Goal: Book appointment/travel/reservation

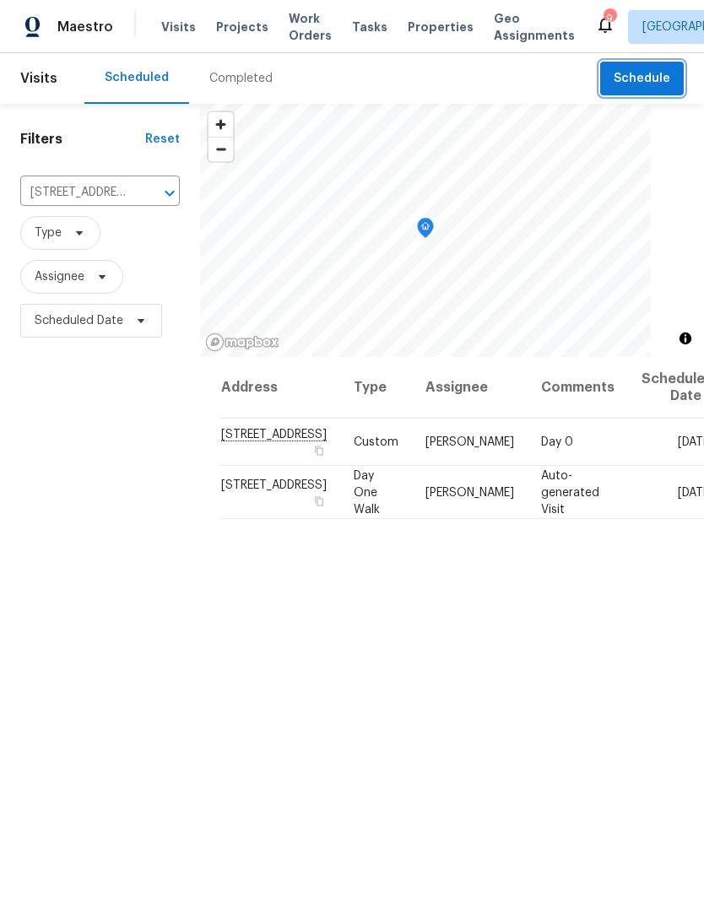
click at [652, 63] on button "Schedule" at bounding box center [642, 79] width 84 height 35
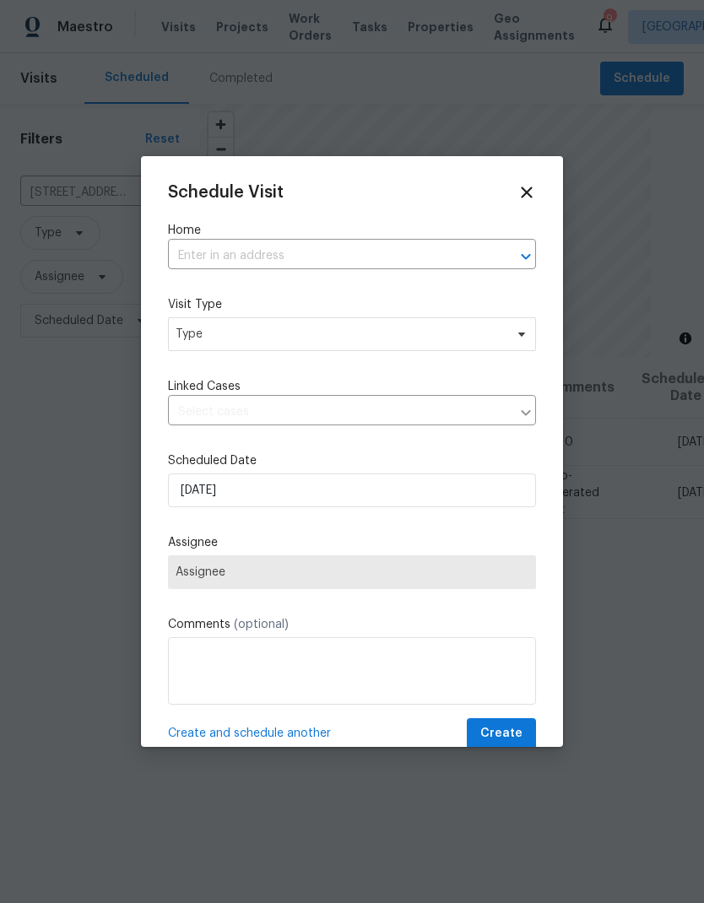
click at [246, 264] on input "text" at bounding box center [328, 256] width 321 height 26
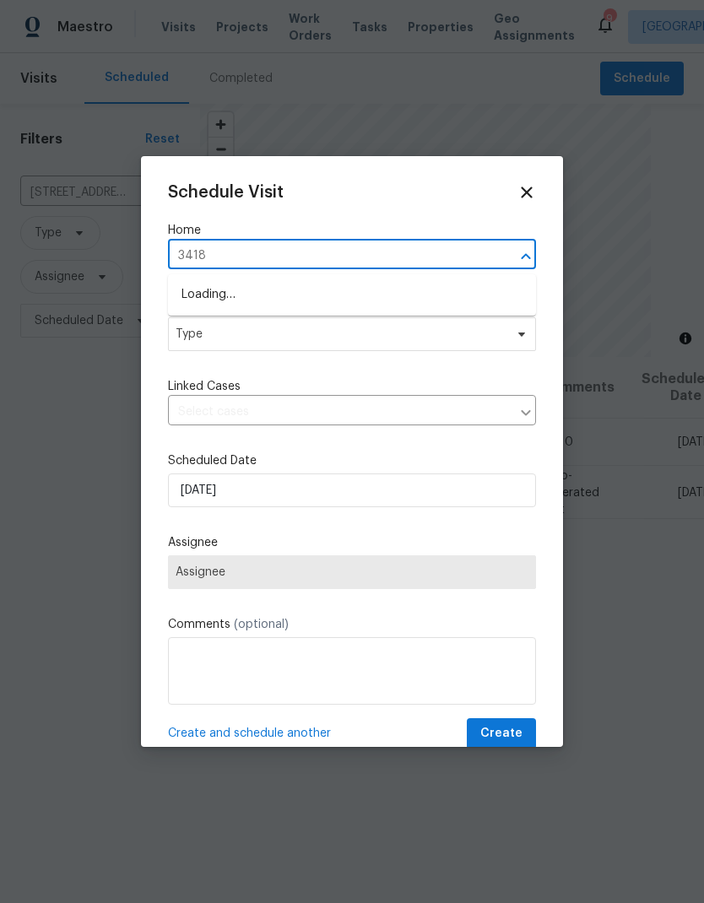
type input "34185"
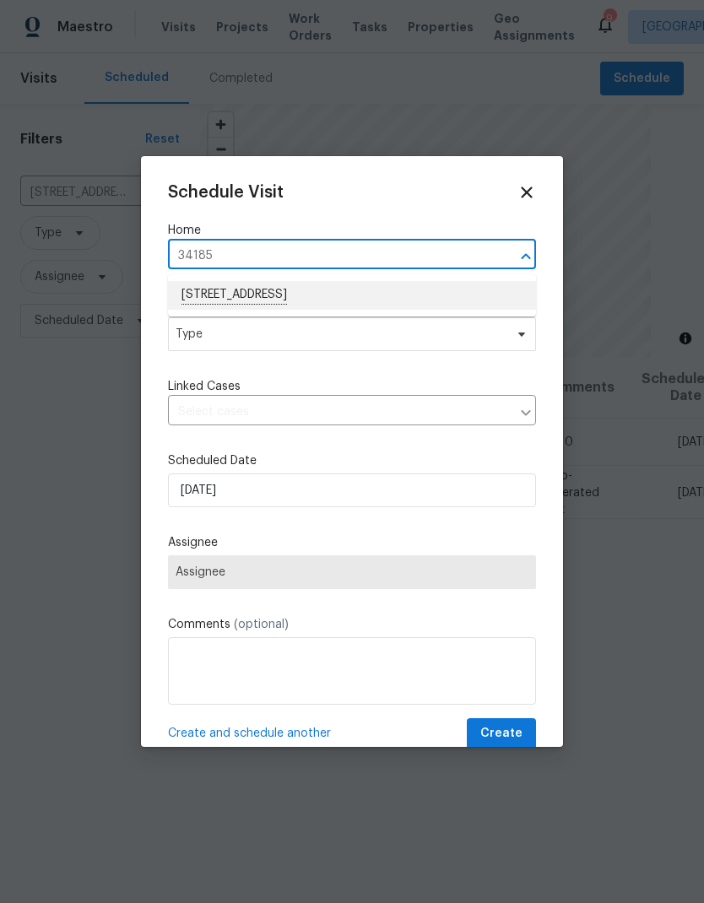
click at [217, 293] on li "[STREET_ADDRESS]" at bounding box center [352, 295] width 368 height 29
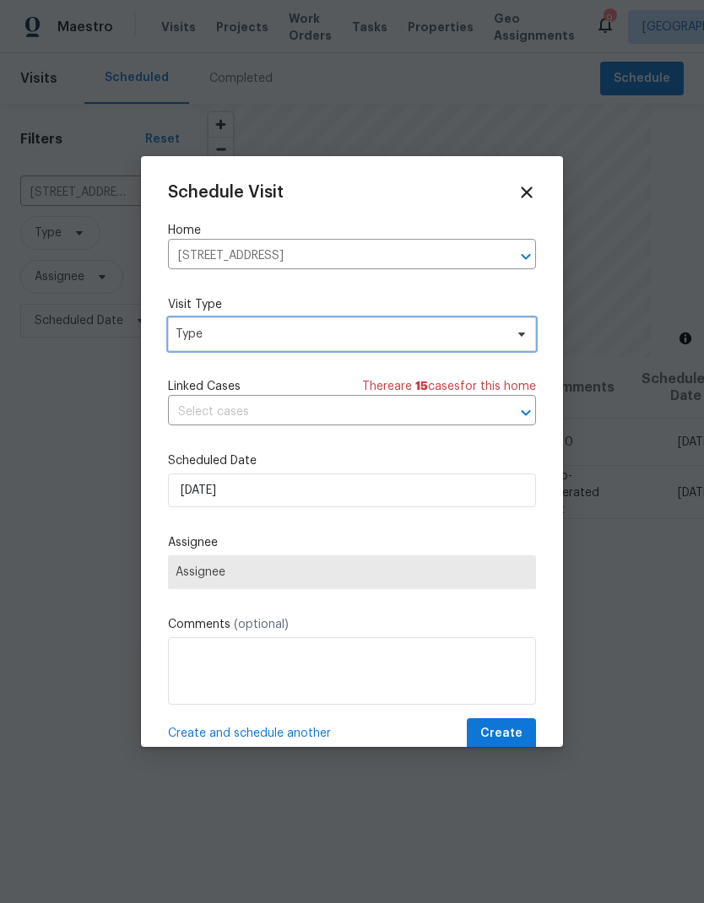
click at [226, 335] on span "Type" at bounding box center [340, 334] width 328 height 17
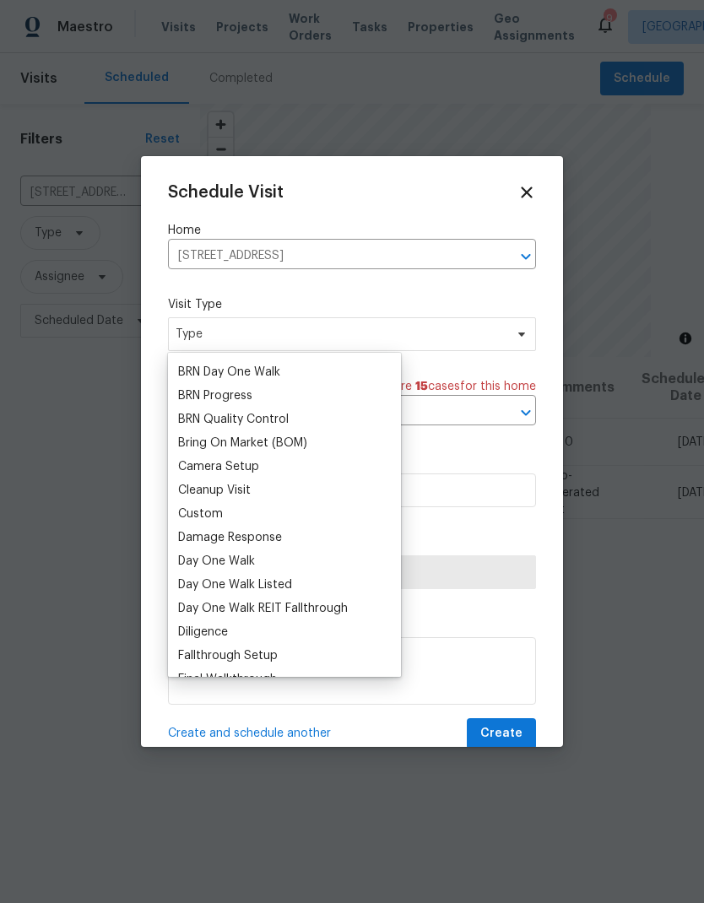
scroll to position [115, 0]
click at [193, 516] on div "Custom" at bounding box center [200, 513] width 45 height 17
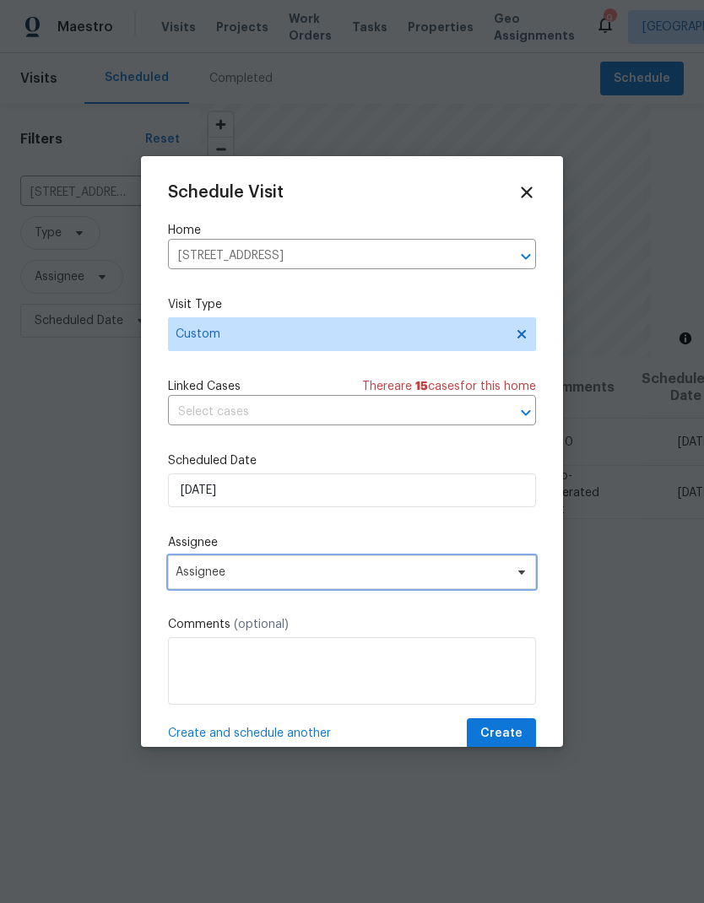
click at [225, 570] on span "Assignee" at bounding box center [341, 573] width 331 height 14
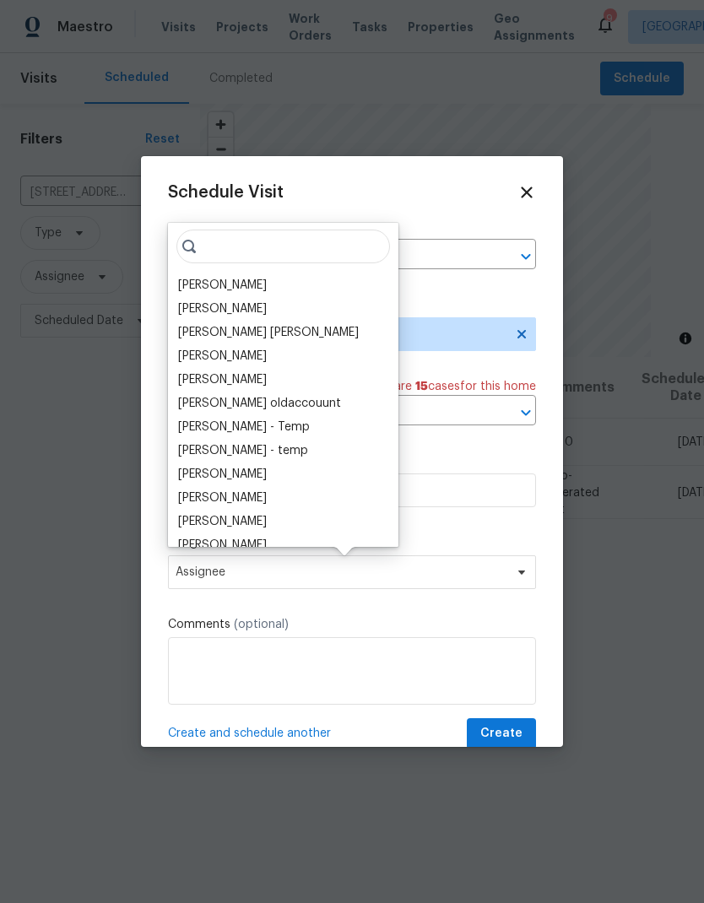
click at [201, 277] on div "[PERSON_NAME]" at bounding box center [222, 285] width 89 height 17
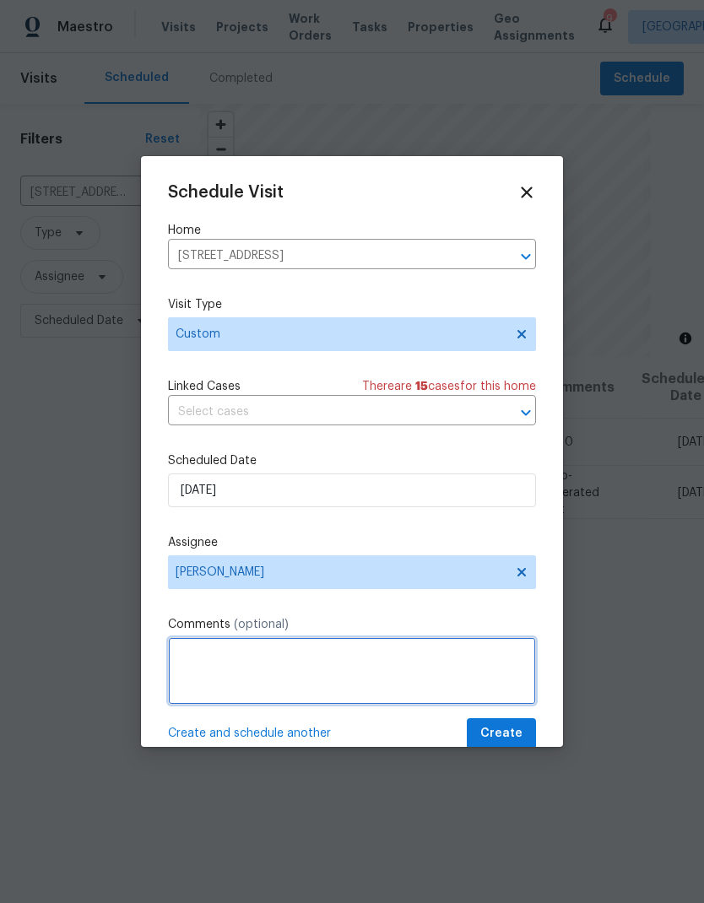
click at [203, 653] on textarea at bounding box center [352, 671] width 368 height 68
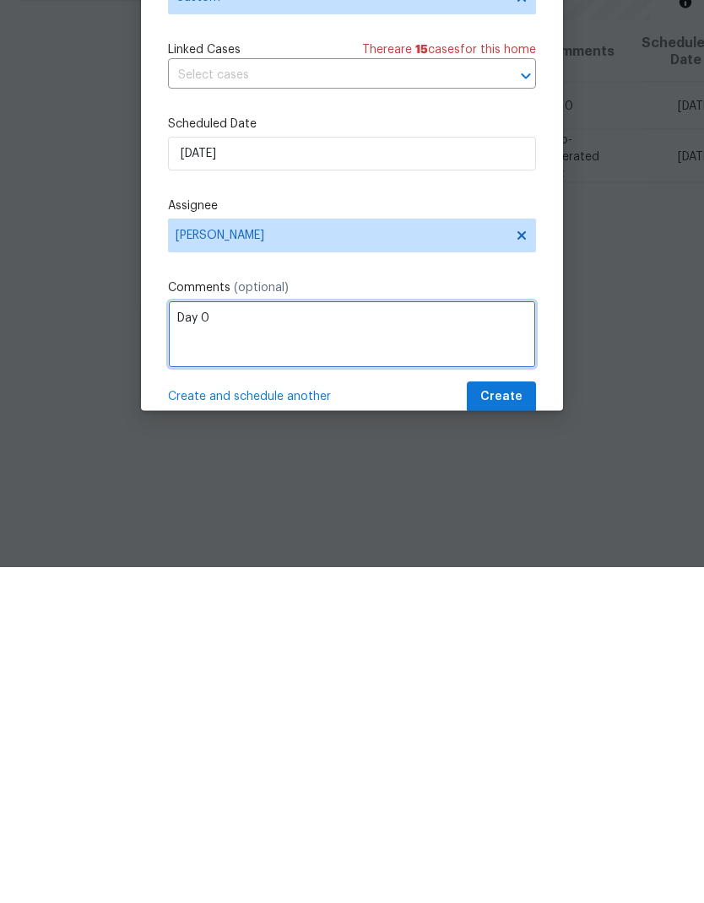
type textarea "Day 0"
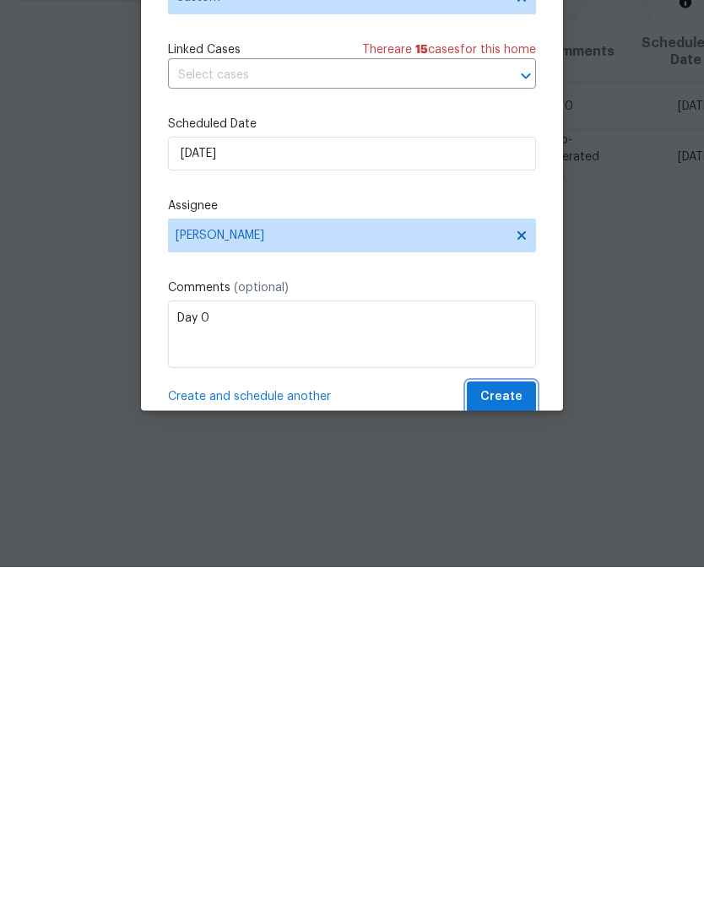
click at [504, 724] on span "Create" at bounding box center [501, 734] width 42 height 21
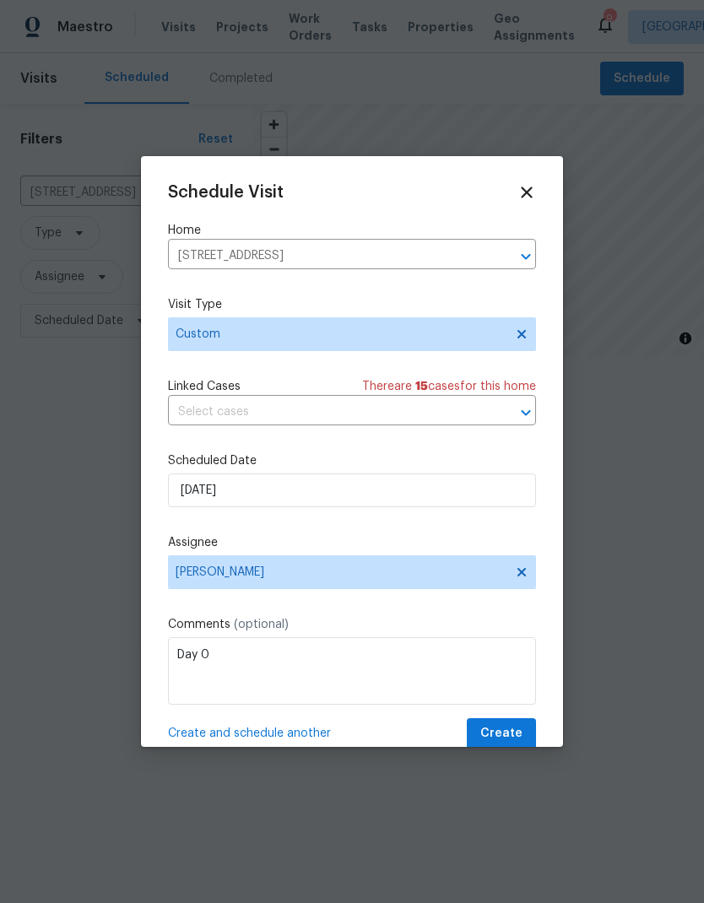
scroll to position [0, 0]
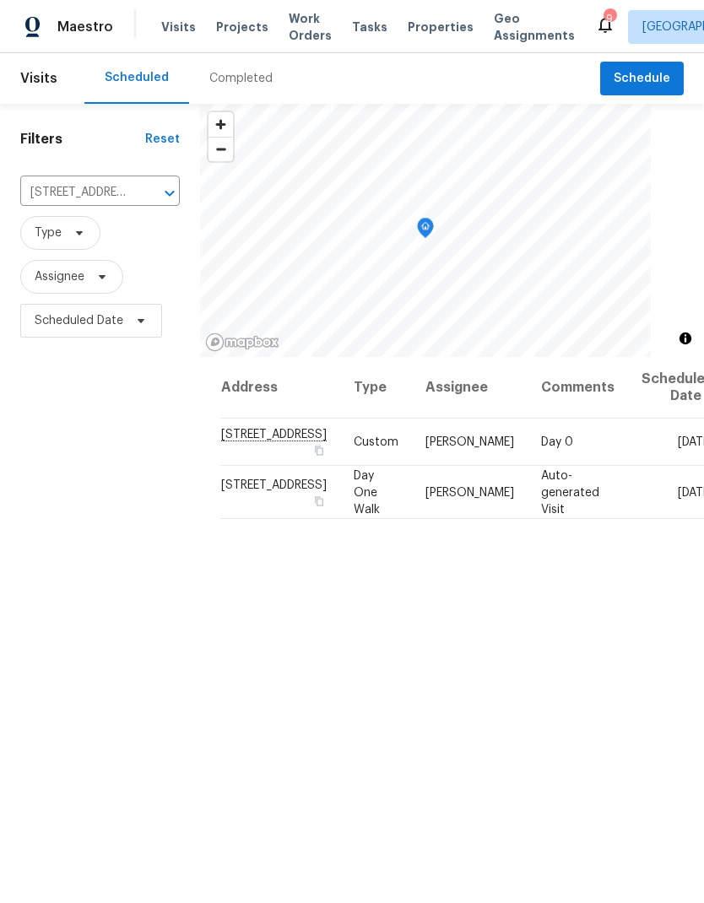
click at [414, 19] on span "Properties" at bounding box center [441, 27] width 66 height 17
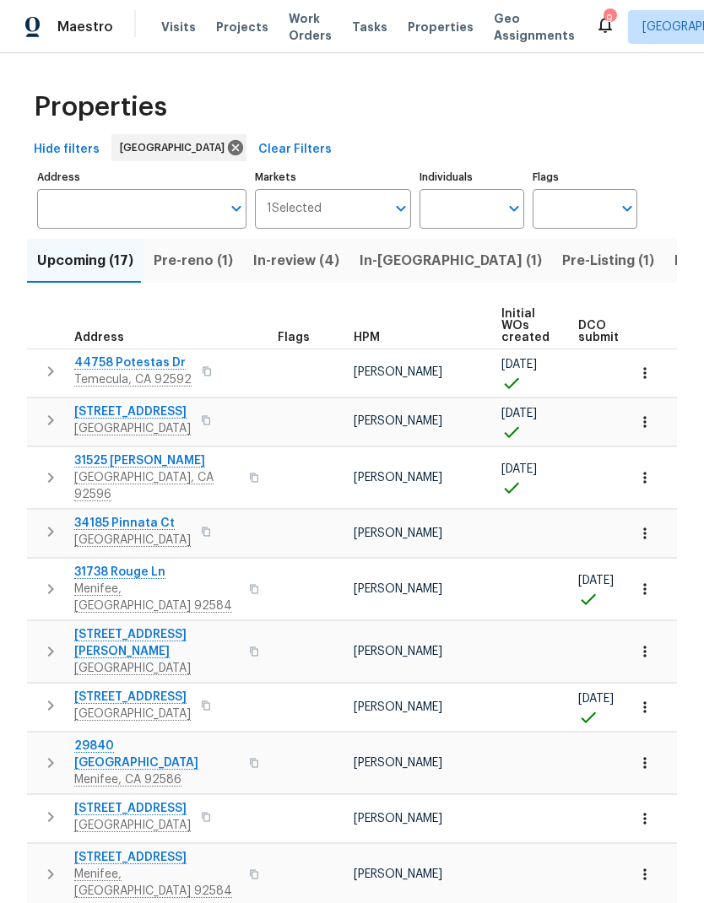
click at [562, 257] on span "Pre-Listing (1)" at bounding box center [608, 261] width 92 height 24
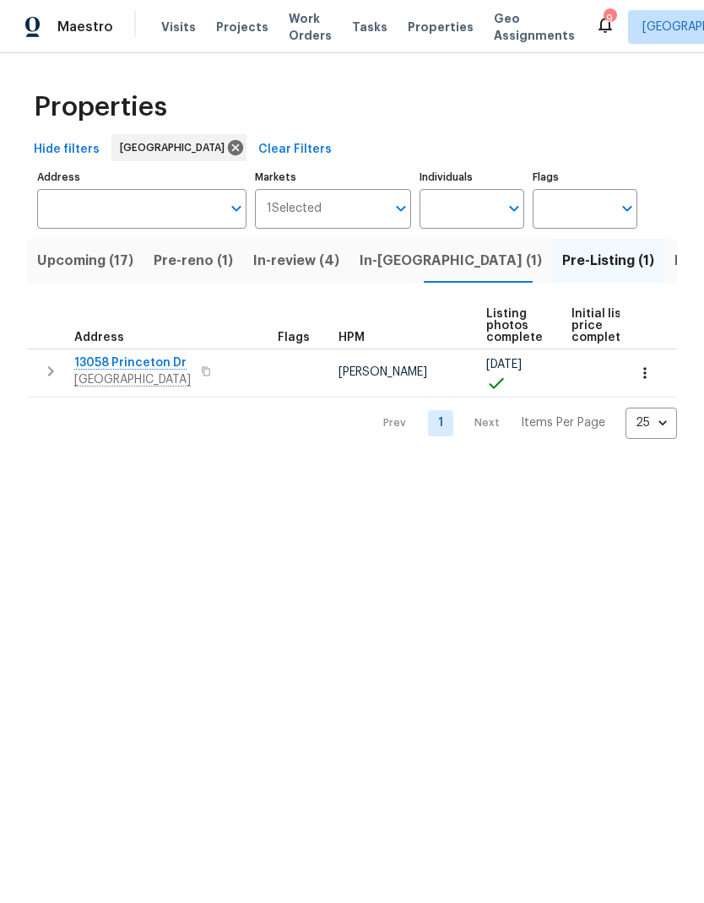
click at [184, 263] on span "Pre-reno (1)" at bounding box center [193, 261] width 79 height 24
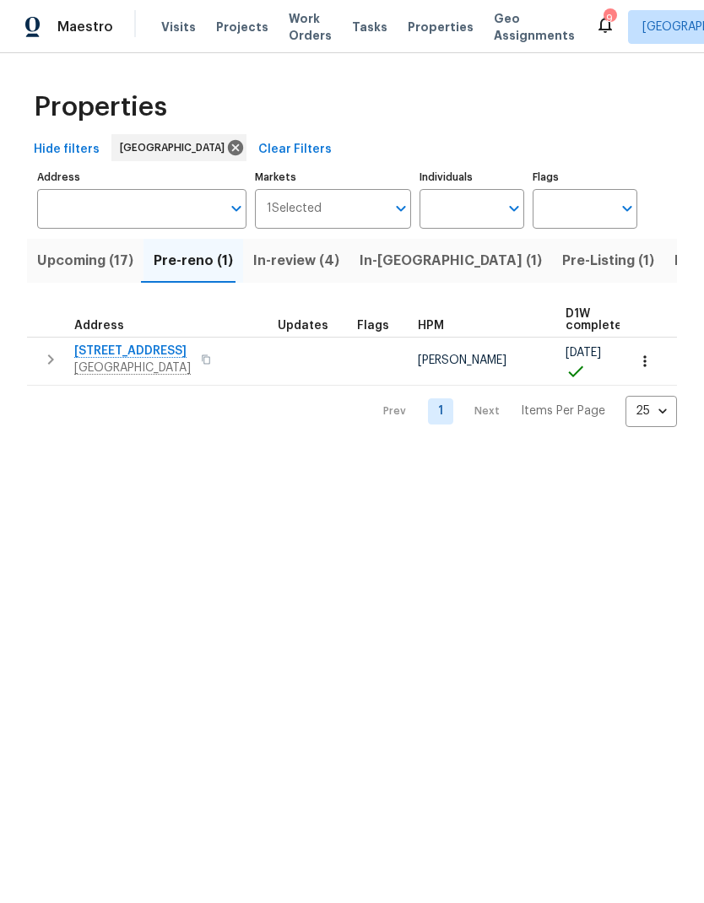
click at [83, 260] on span "Upcoming (17)" at bounding box center [85, 261] width 96 height 24
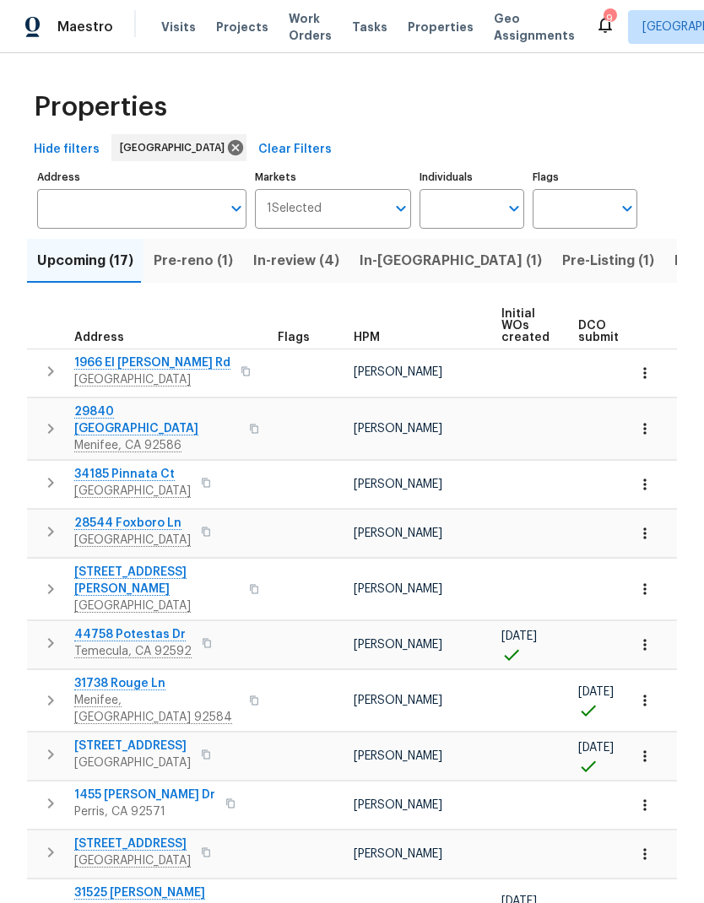
click at [177, 19] on span "Visits" at bounding box center [178, 27] width 35 height 17
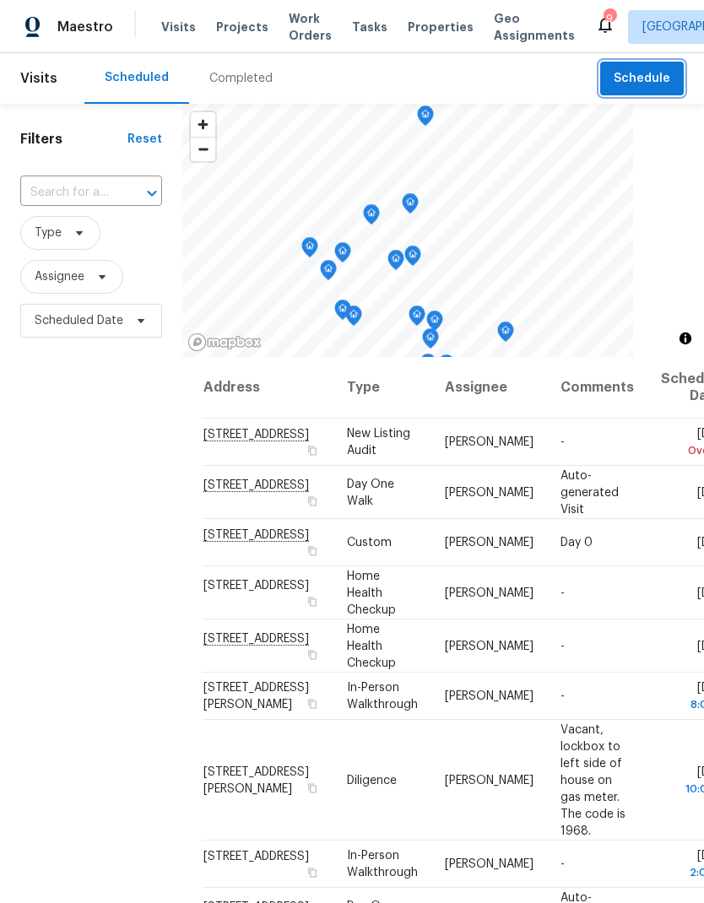
click at [643, 71] on span "Schedule" at bounding box center [642, 78] width 57 height 21
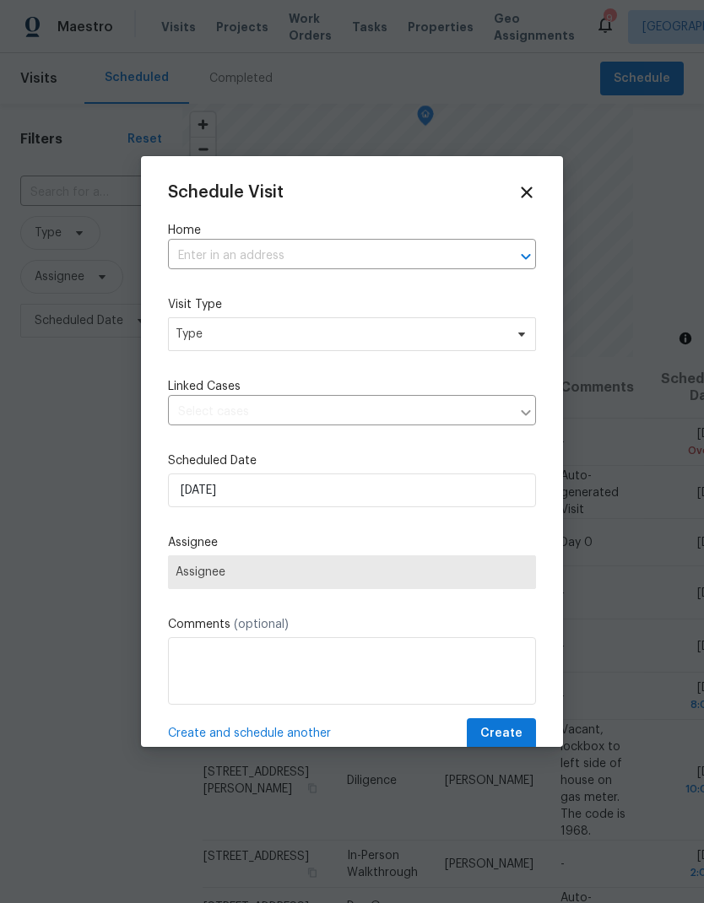
click at [437, 256] on input "text" at bounding box center [328, 256] width 321 height 26
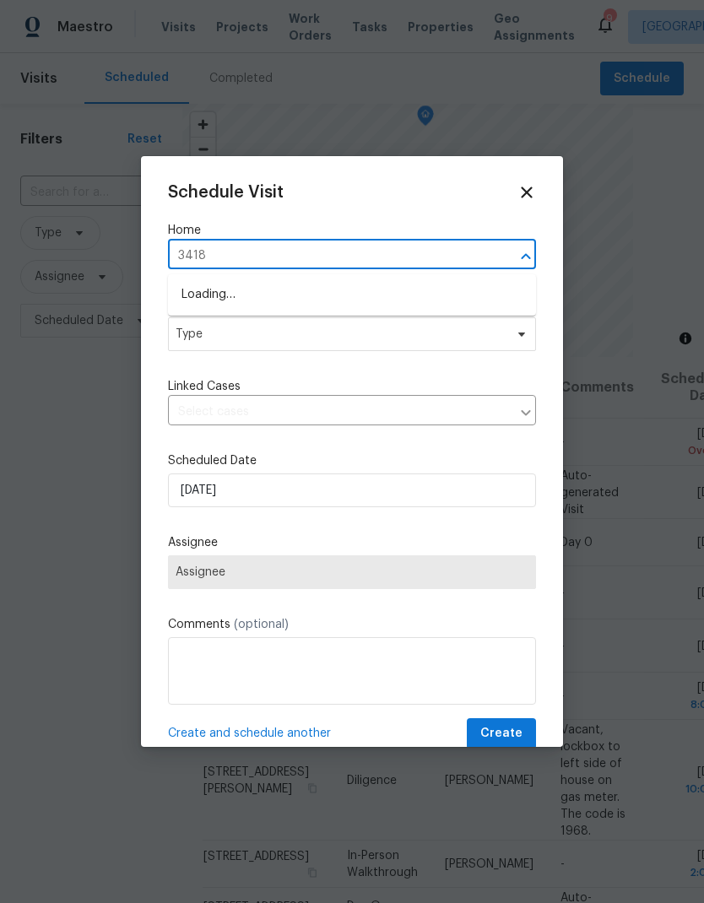
type input "34185"
click at [224, 295] on li "[STREET_ADDRESS]" at bounding box center [352, 295] width 368 height 29
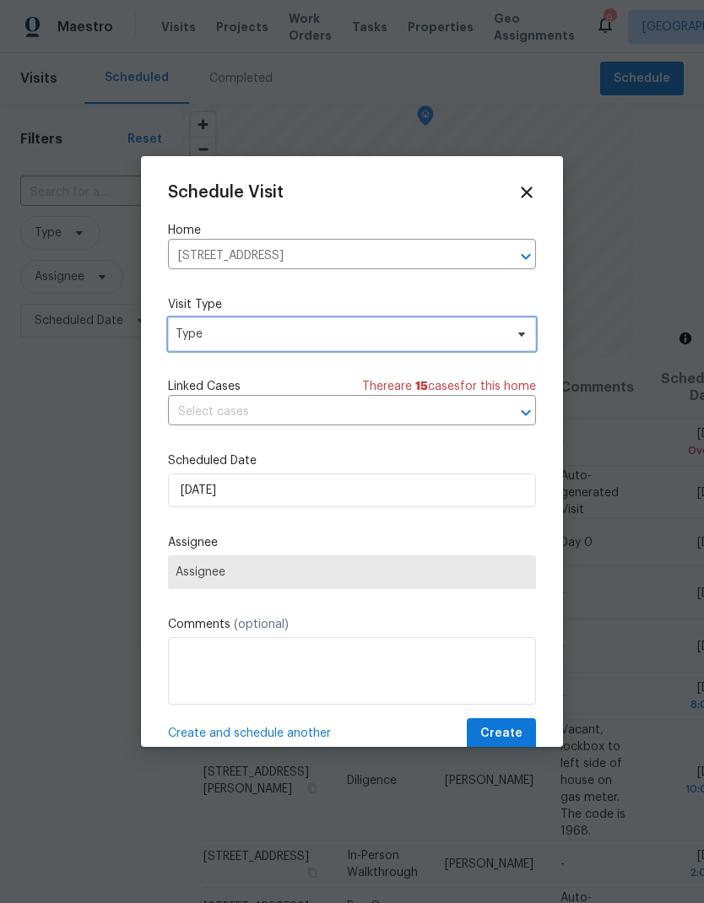
click at [215, 331] on span "Type" at bounding box center [340, 334] width 328 height 17
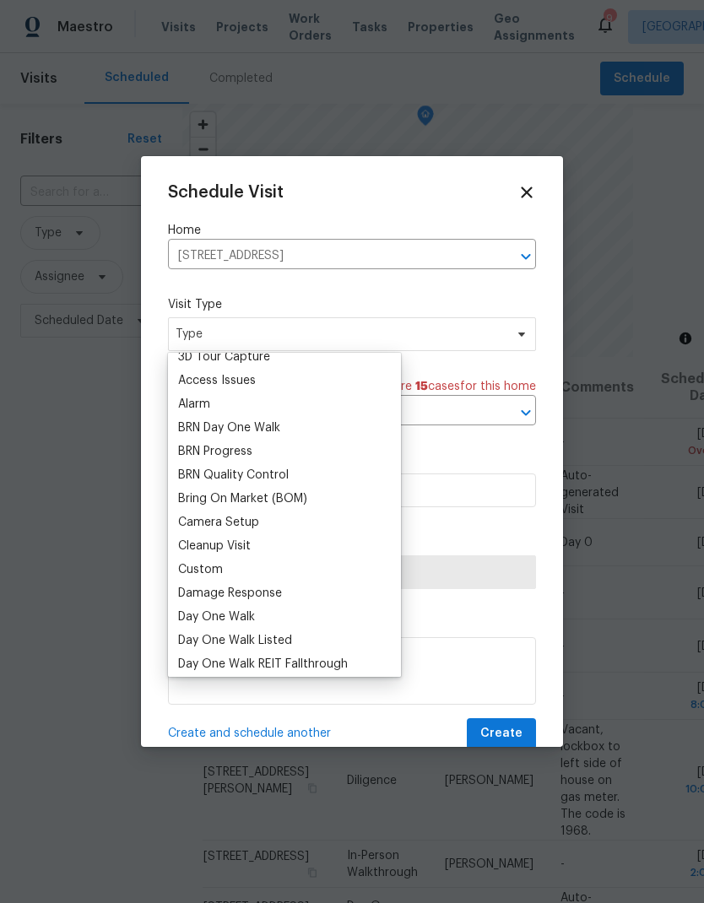
scroll to position [100, 0]
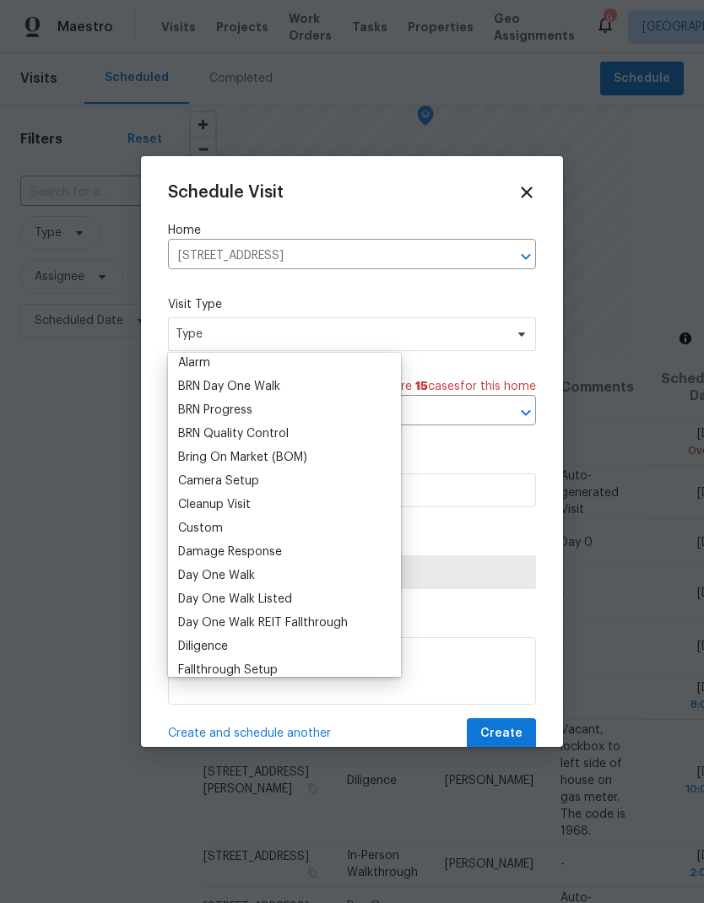
click at [197, 529] on div "Custom" at bounding box center [200, 528] width 45 height 17
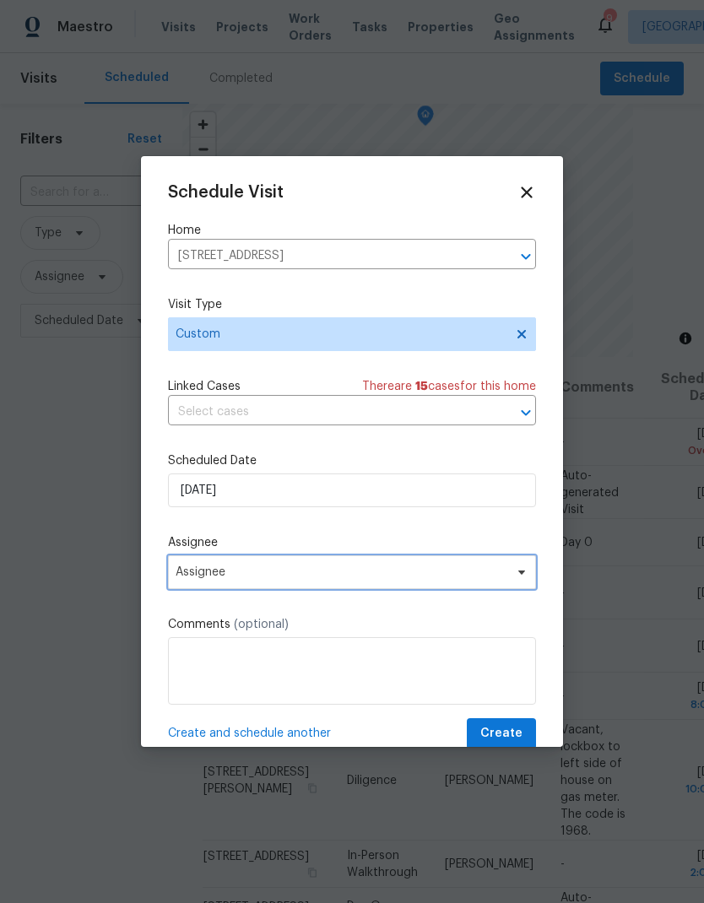
click at [214, 579] on span "Assignee" at bounding box center [341, 573] width 331 height 14
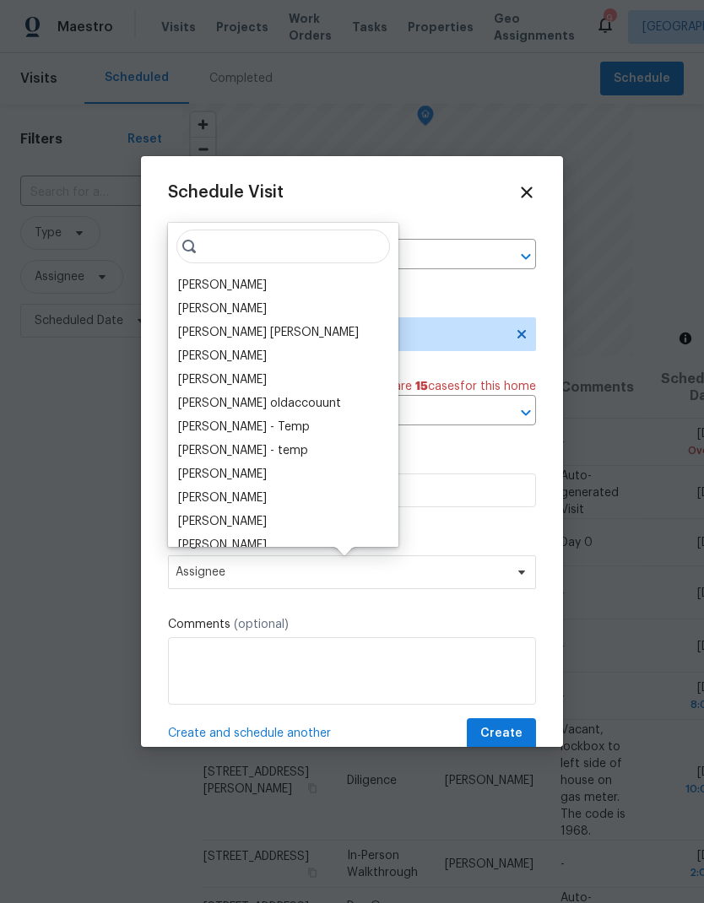
click at [193, 263] on input "search" at bounding box center [283, 247] width 214 height 34
click at [205, 280] on div "[PERSON_NAME]" at bounding box center [222, 285] width 89 height 17
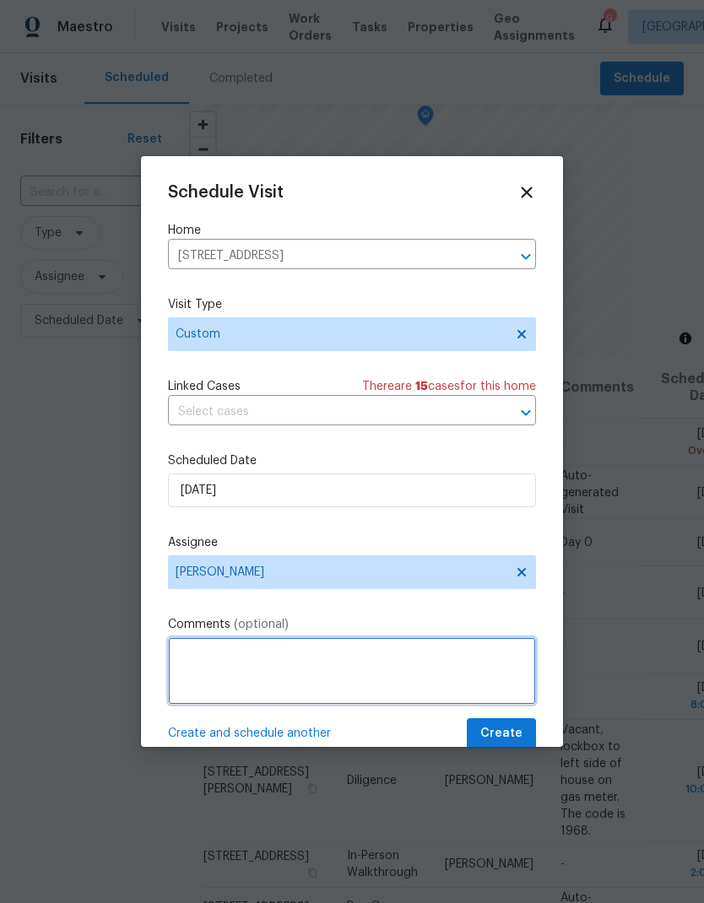
click at [206, 648] on textarea at bounding box center [352, 671] width 368 height 68
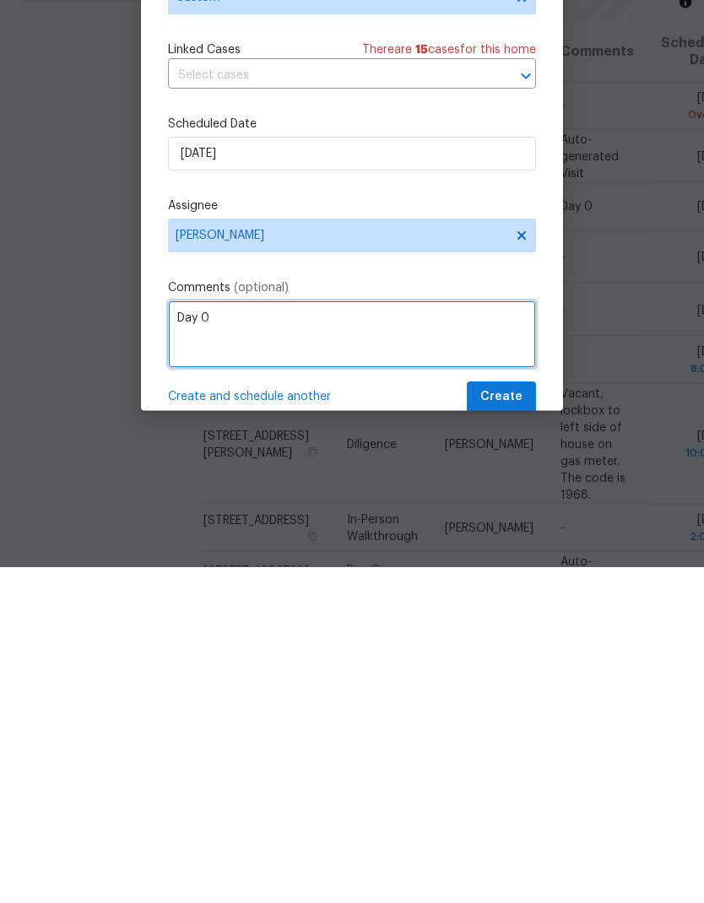
type textarea "Day 0"
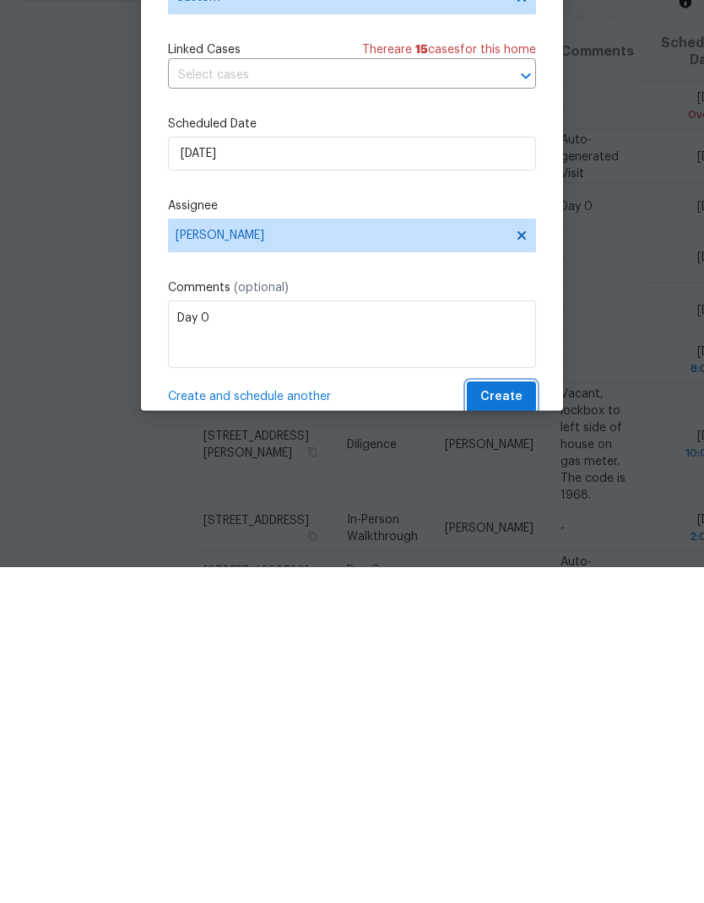
click at [513, 724] on span "Create" at bounding box center [501, 734] width 42 height 21
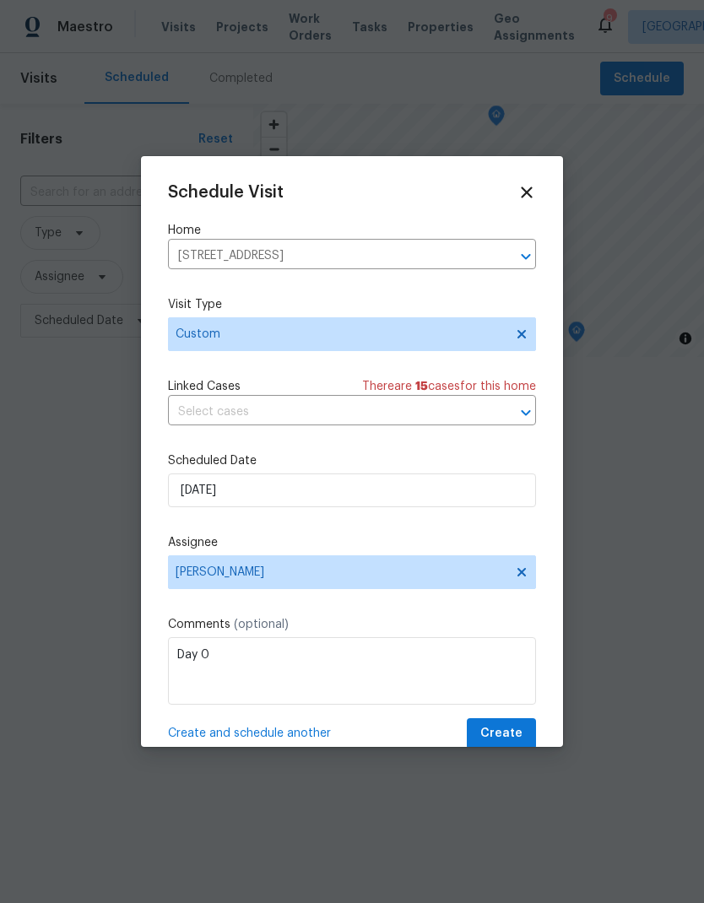
scroll to position [0, 0]
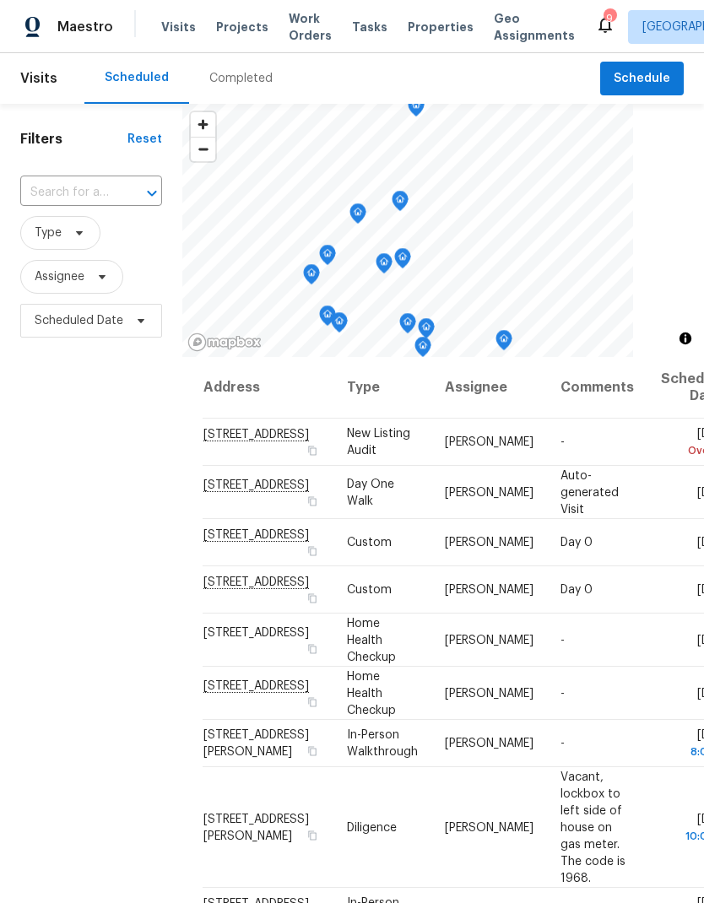
click at [84, 186] on input "text" at bounding box center [67, 193] width 95 height 26
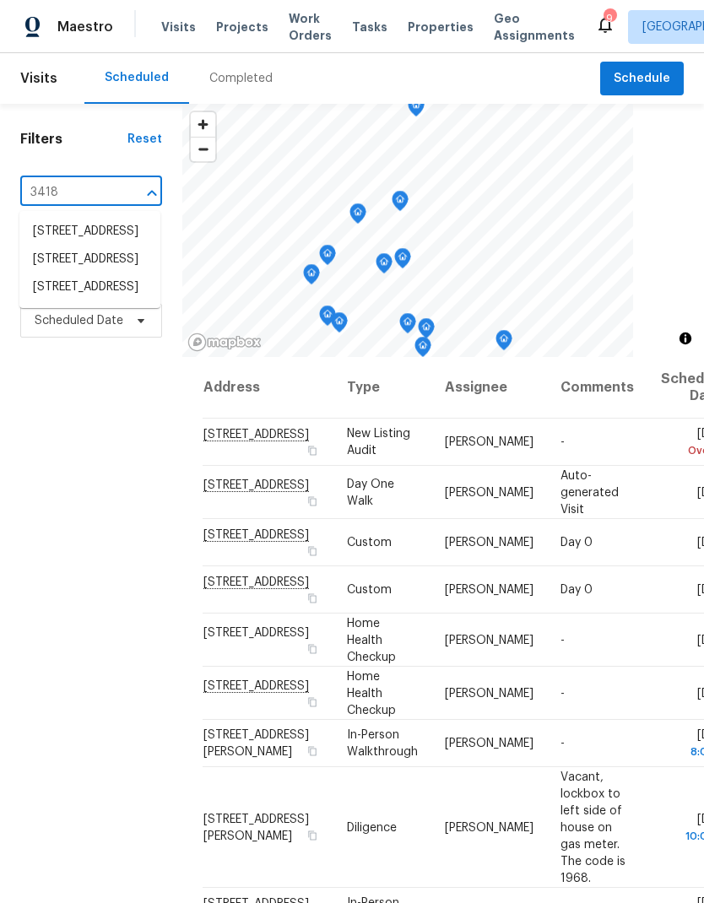
type input "34185"
click at [72, 236] on li "[STREET_ADDRESS]" at bounding box center [89, 232] width 141 height 28
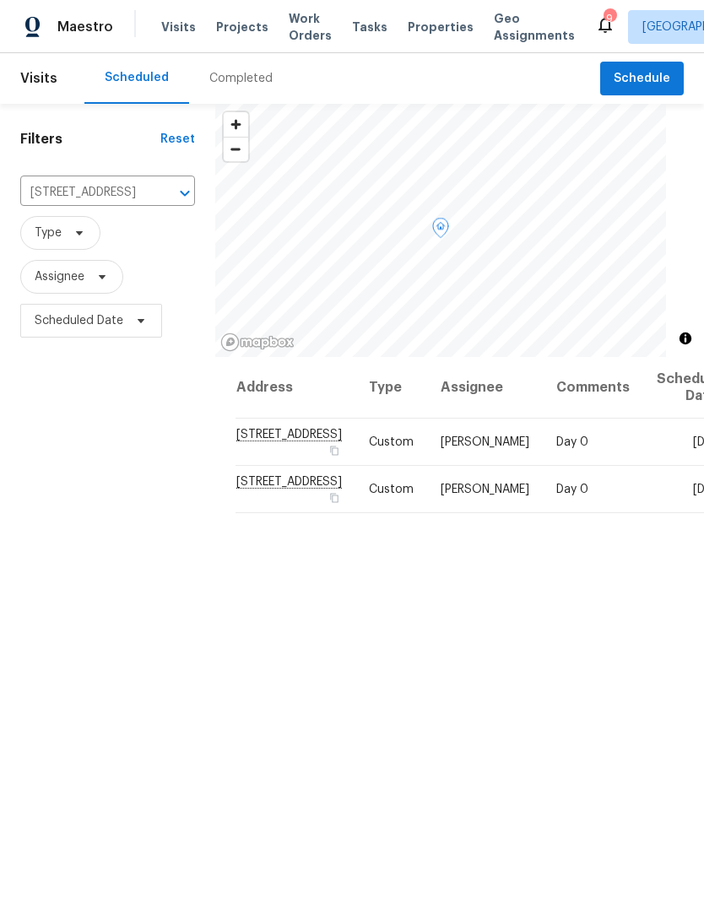
click at [0, 0] on icon at bounding box center [0, 0] width 0 height 0
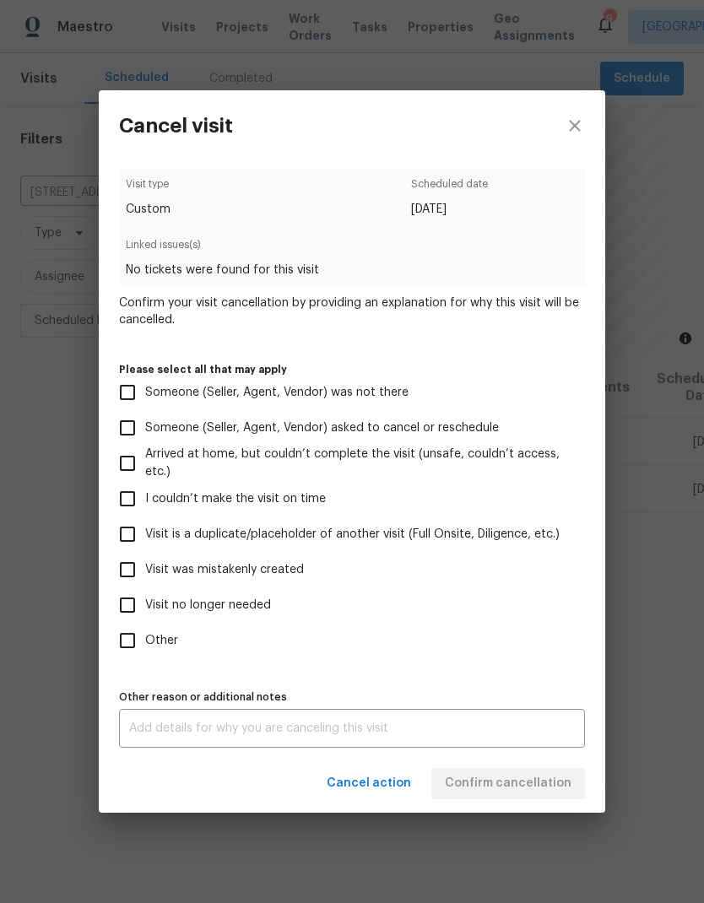
click at [136, 540] on input "Visit is a duplicate/placeholder of another visit (Full Onsite, Diligence, etc.)" at bounding box center [127, 534] width 35 height 35
checkbox input "true"
click at [160, 735] on textarea at bounding box center [352, 729] width 446 height 12
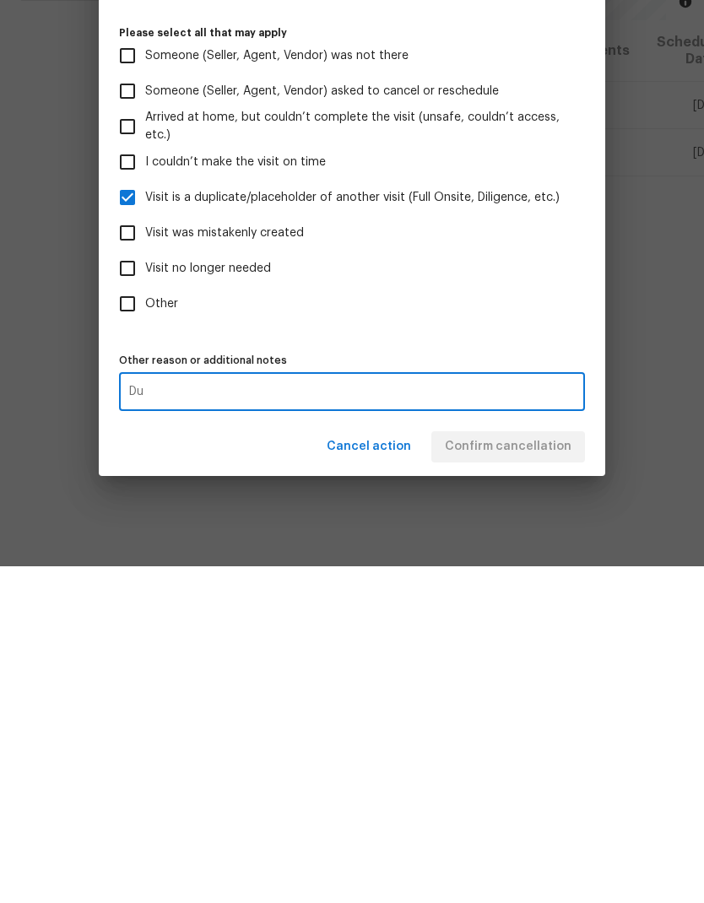
type textarea "D"
type textarea "Duplicate"
click at [539, 623] on label "Other" at bounding box center [341, 640] width 462 height 35
click at [145, 623] on input "Other" at bounding box center [127, 640] width 35 height 35
checkbox input "true"
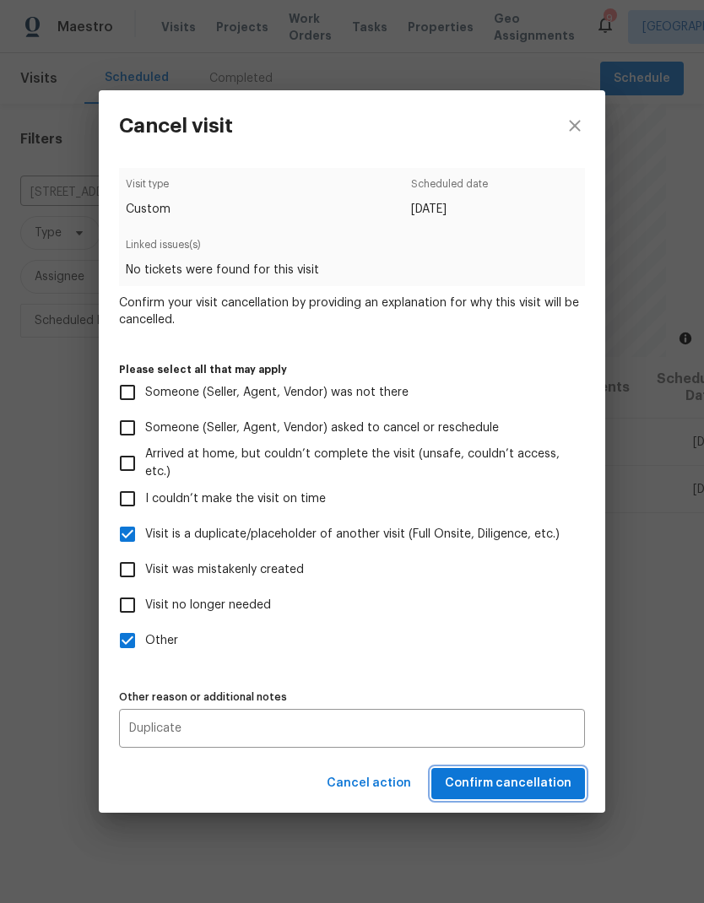
click at [529, 782] on span "Confirm cancellation" at bounding box center [508, 783] width 127 height 21
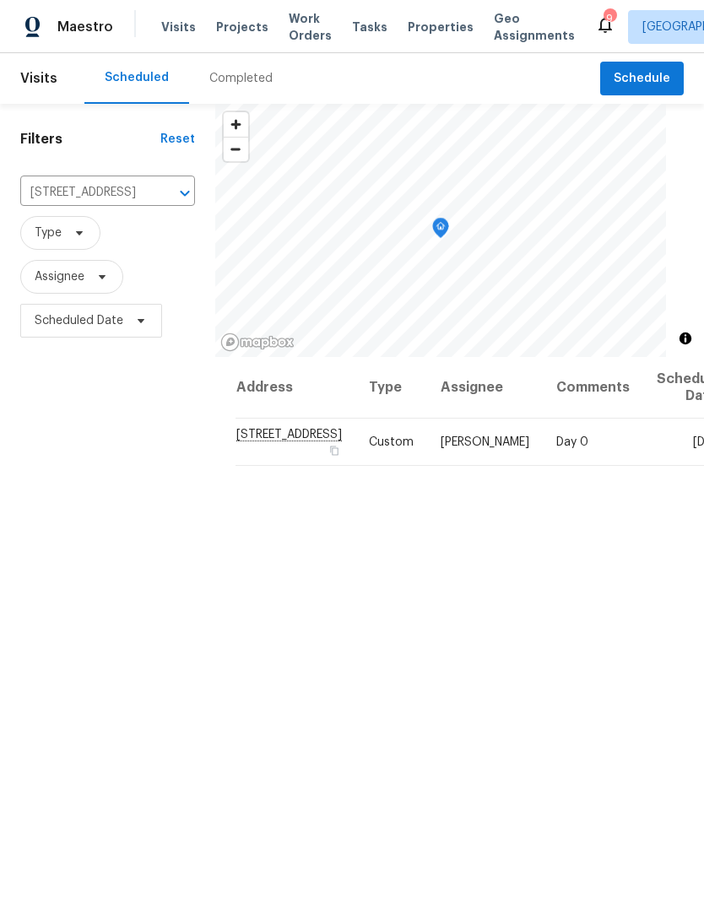
click at [418, 24] on span "Properties" at bounding box center [441, 27] width 66 height 17
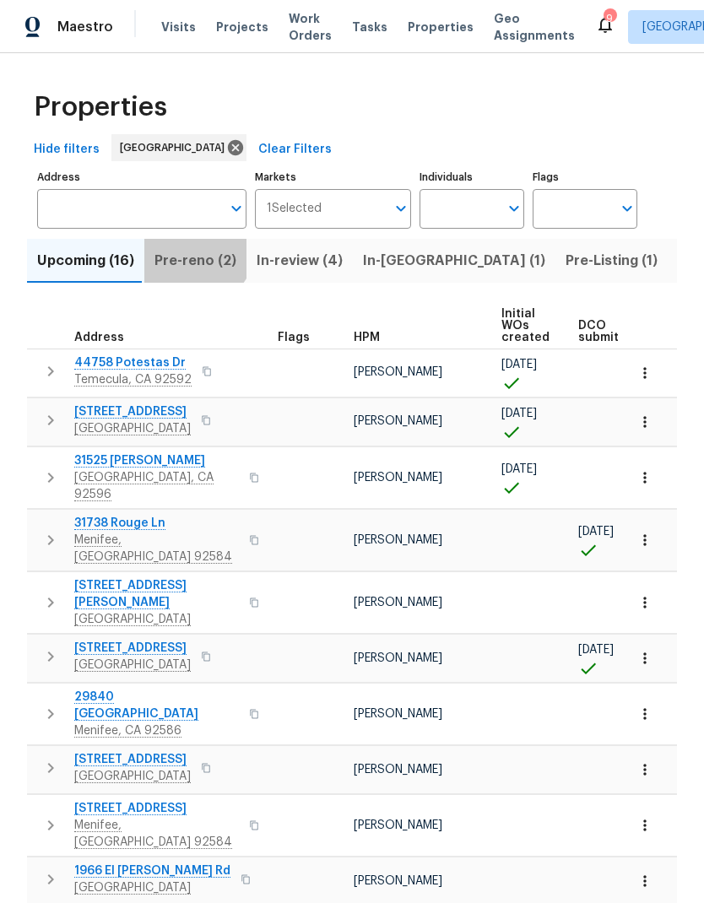
click at [192, 249] on button "Pre-reno (2)" at bounding box center [195, 261] width 102 height 44
